Goal: Task Accomplishment & Management: Complete application form

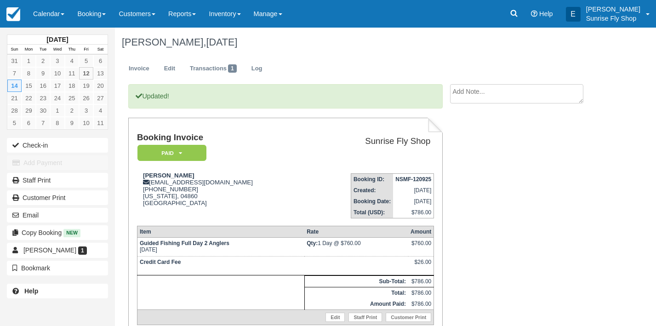
click at [46, 16] on link "Calendar" at bounding box center [49, 14] width 44 height 28
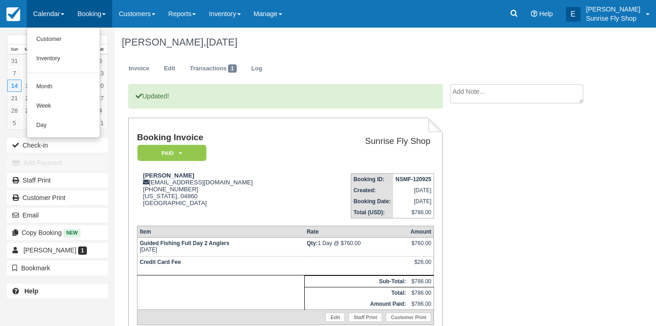
click at [87, 14] on link "Booking" at bounding box center [91, 14] width 41 height 28
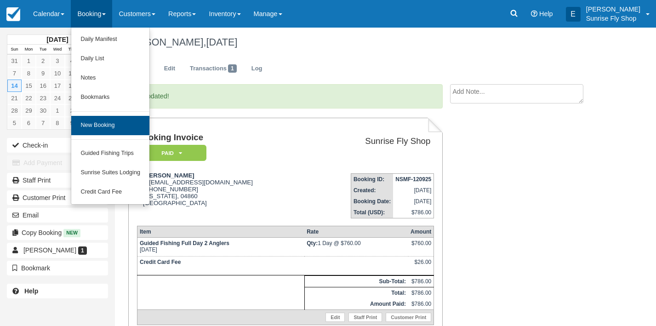
click at [93, 126] on link "New Booking" at bounding box center [110, 125] width 78 height 19
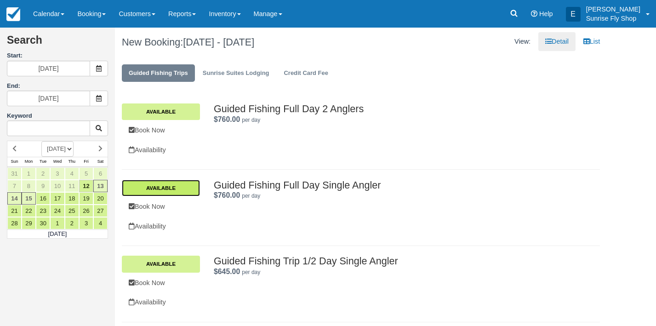
click at [177, 187] on link "Available" at bounding box center [161, 188] width 78 height 17
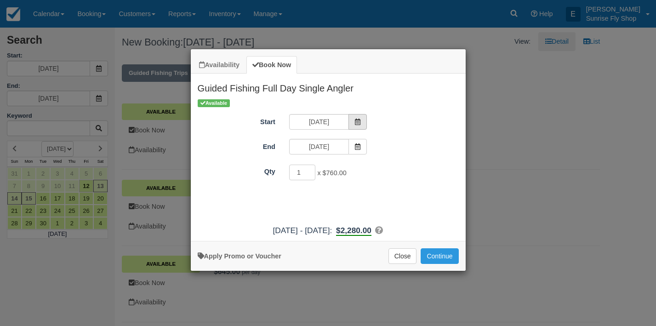
click at [359, 121] on icon "Item Modal" at bounding box center [358, 122] width 6 height 6
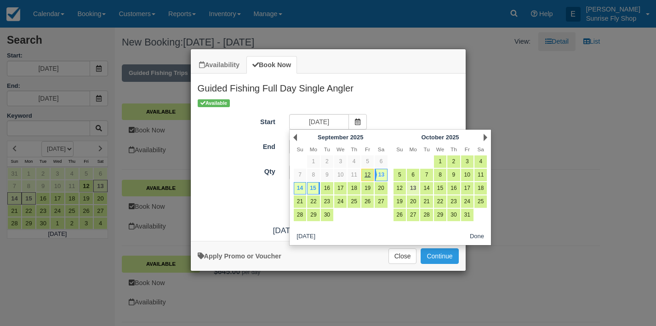
click at [411, 185] on link "13" at bounding box center [413, 188] width 12 height 12
type input "10/13/25"
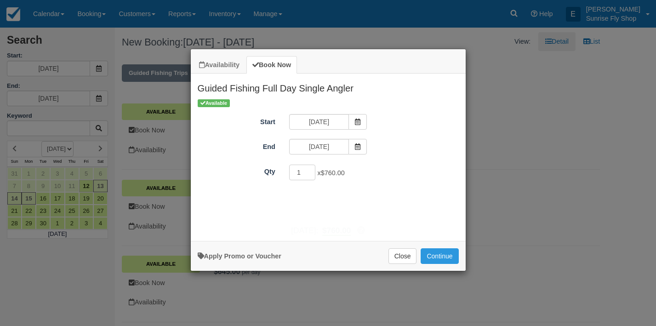
type input "10/13/25"
click at [444, 261] on button "Continue" at bounding box center [440, 256] width 38 height 16
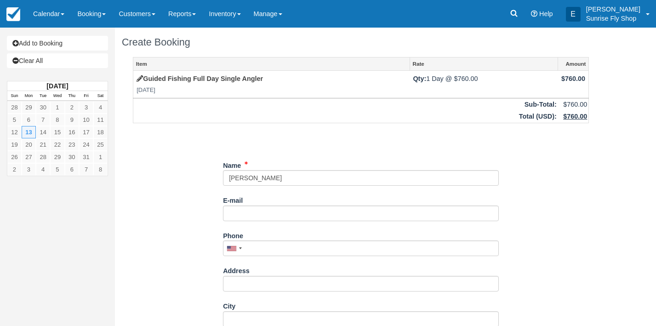
type input "Jeff Butler"
click at [190, 241] on div "Item Rate Amount Guided Fishing Full Day Single Angler Mon Oct 13, 2025 Qty: 1 …" at bounding box center [361, 288] width 478 height 462
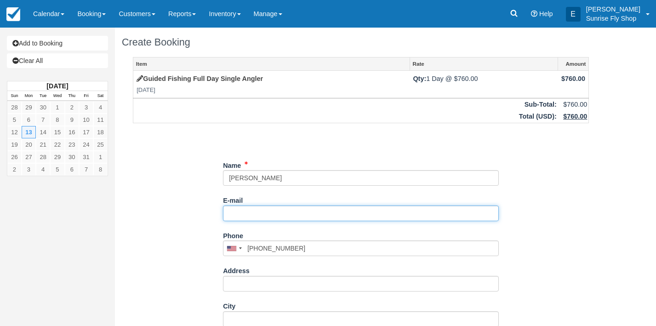
type input "(509) 496-2329"
click at [239, 217] on input "E-mail" at bounding box center [361, 214] width 276 height 16
type input "[EMAIL_ADDRESS][DOMAIN_NAME]"
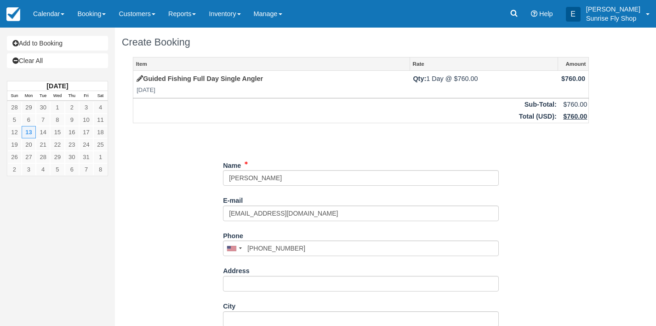
click at [172, 225] on div "Item Rate Amount Guided Fishing Full Day Single Angler Mon Oct 13, 2025 Qty: 1 …" at bounding box center [361, 288] width 478 height 462
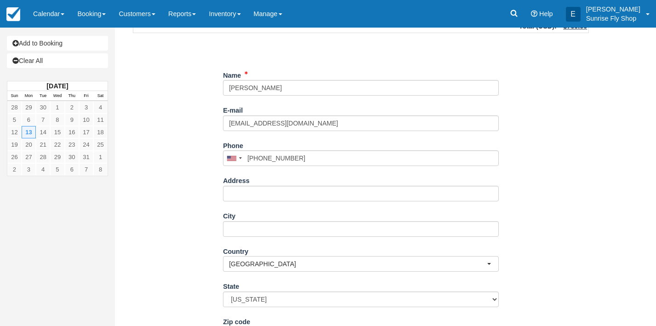
scroll to position [157, 0]
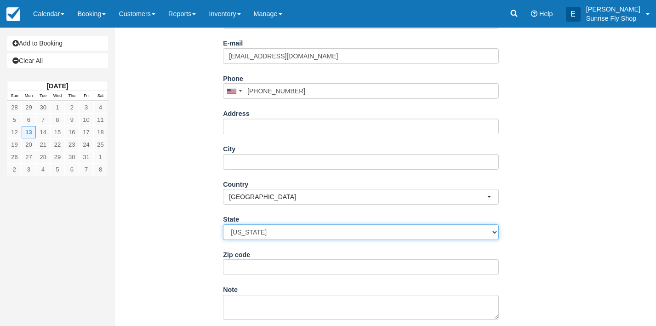
select select "WA"
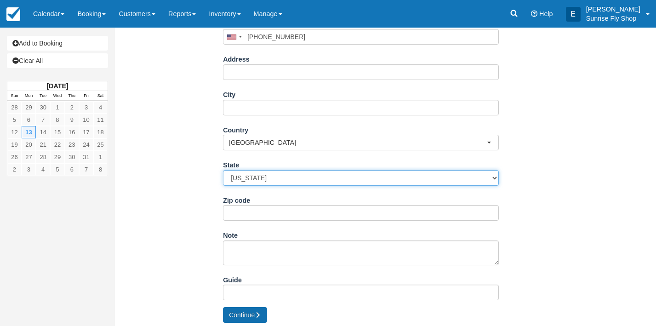
scroll to position [211, 0]
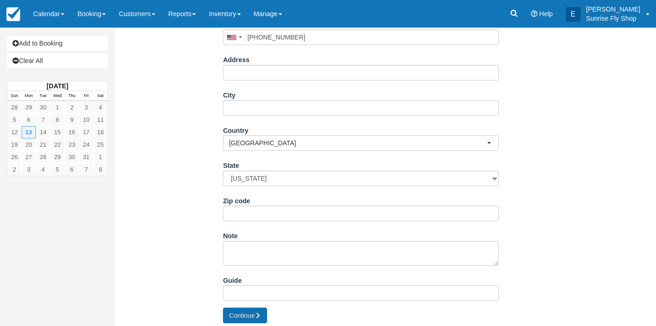
click at [239, 311] on button "Continue" at bounding box center [245, 316] width 44 height 16
type input "+15094962329"
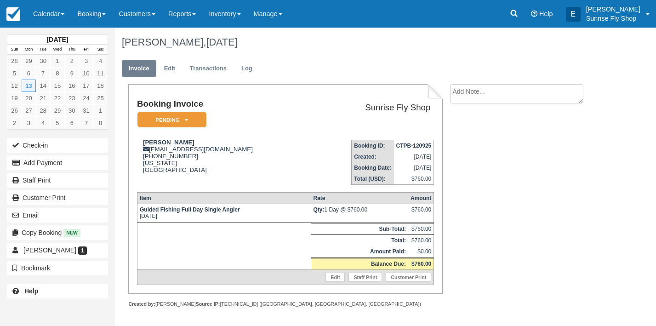
click at [168, 120] on em "Pending" at bounding box center [172, 120] width 69 height 16
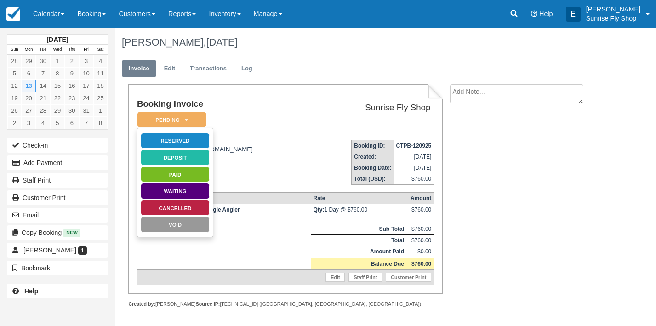
click at [167, 139] on link "Reserved" at bounding box center [175, 141] width 69 height 16
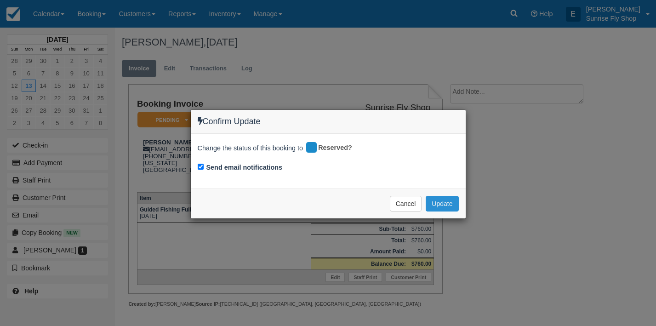
click at [438, 201] on button "Update" at bounding box center [442, 204] width 33 height 16
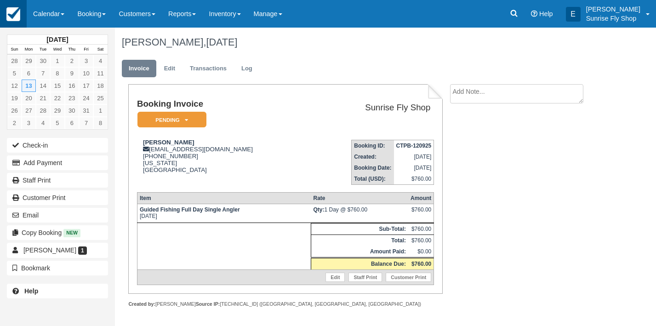
click at [18, 17] on img at bounding box center [13, 14] width 14 height 14
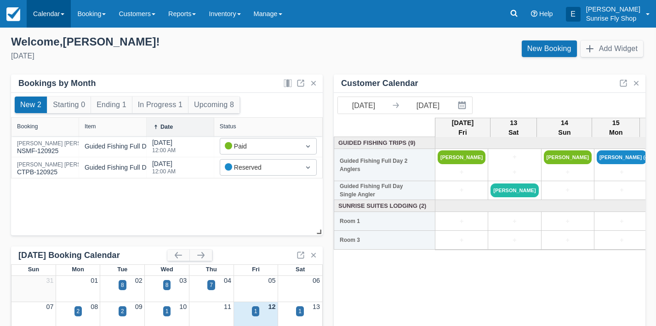
click at [48, 16] on link "Calendar" at bounding box center [49, 14] width 44 height 28
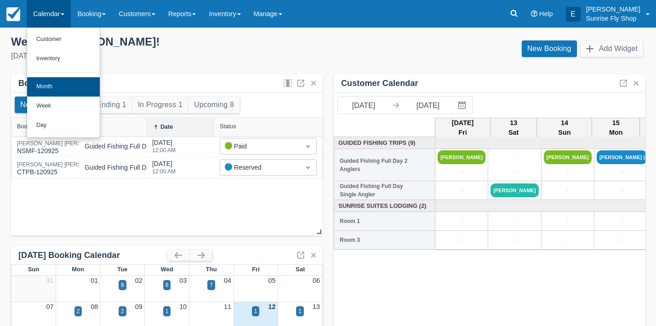
click at [47, 82] on link "Month" at bounding box center [63, 86] width 73 height 19
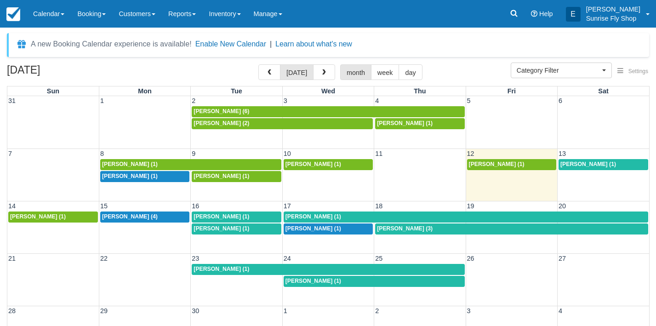
select select
click at [321, 73] on span "button" at bounding box center [324, 72] width 6 height 6
